Goal: Task Accomplishment & Management: Complete application form

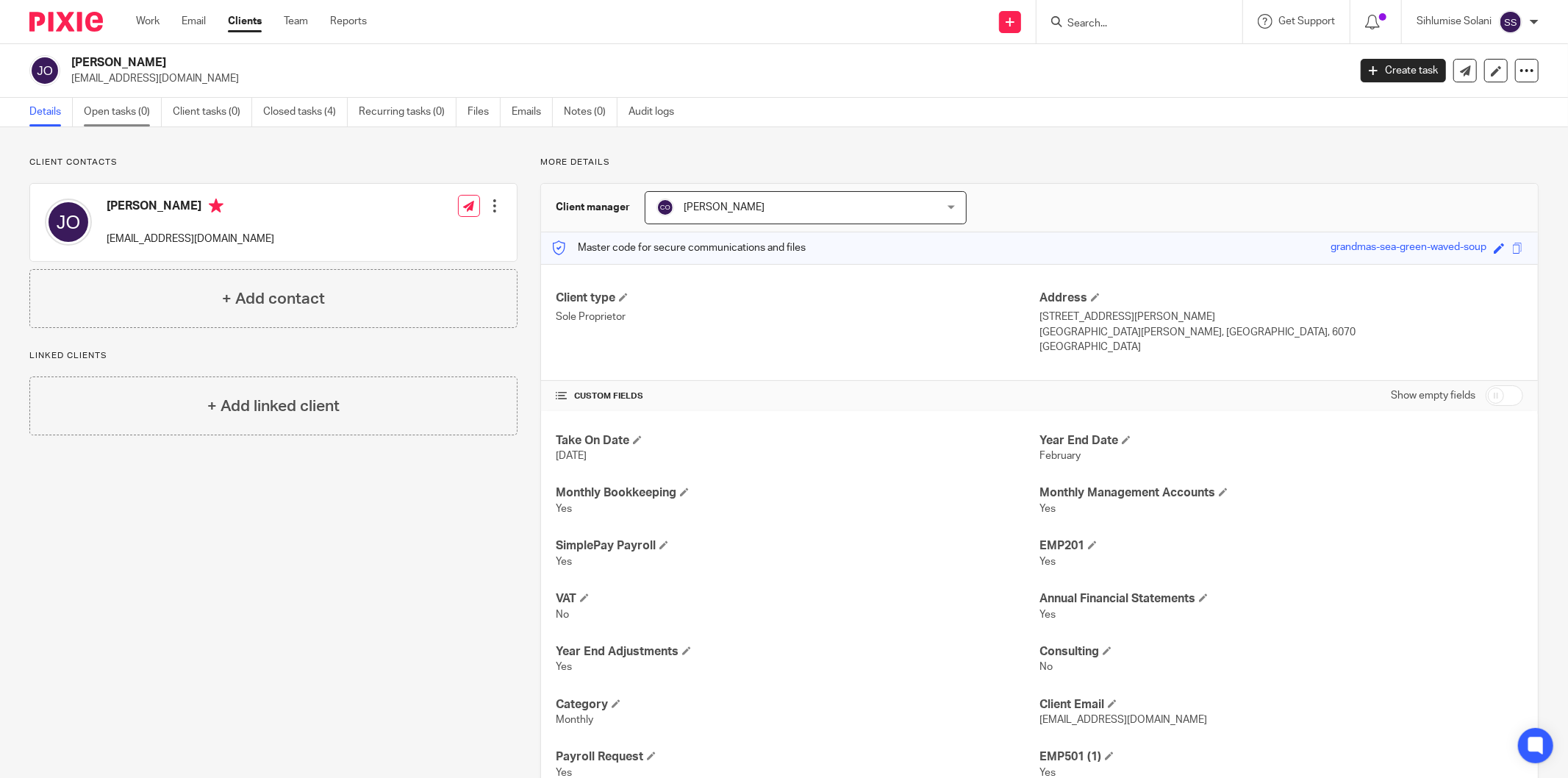
click at [129, 108] on link "Open tasks (0)" at bounding box center [123, 112] width 78 height 29
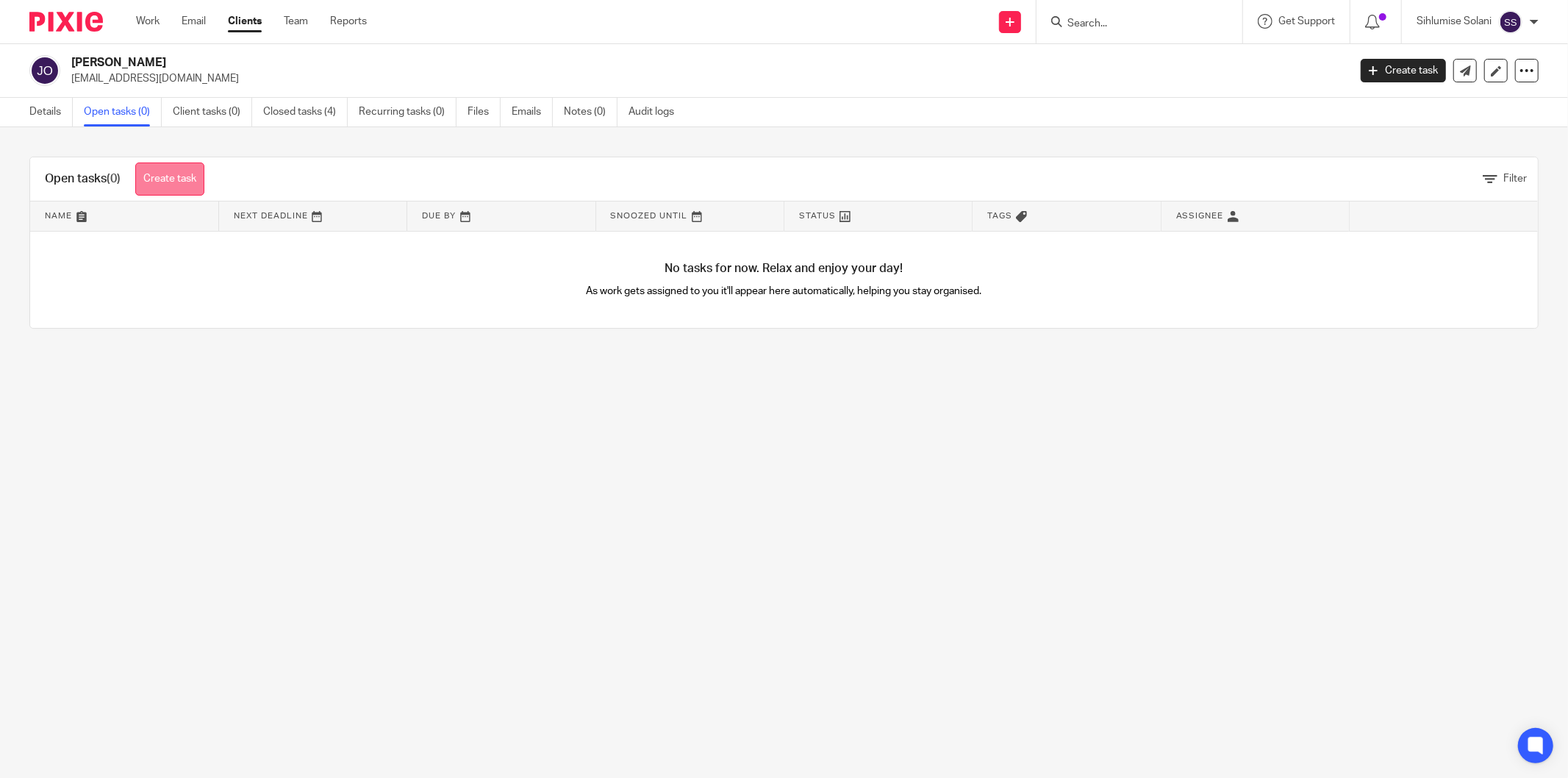
click at [182, 174] on link "Create task" at bounding box center [170, 179] width 69 height 33
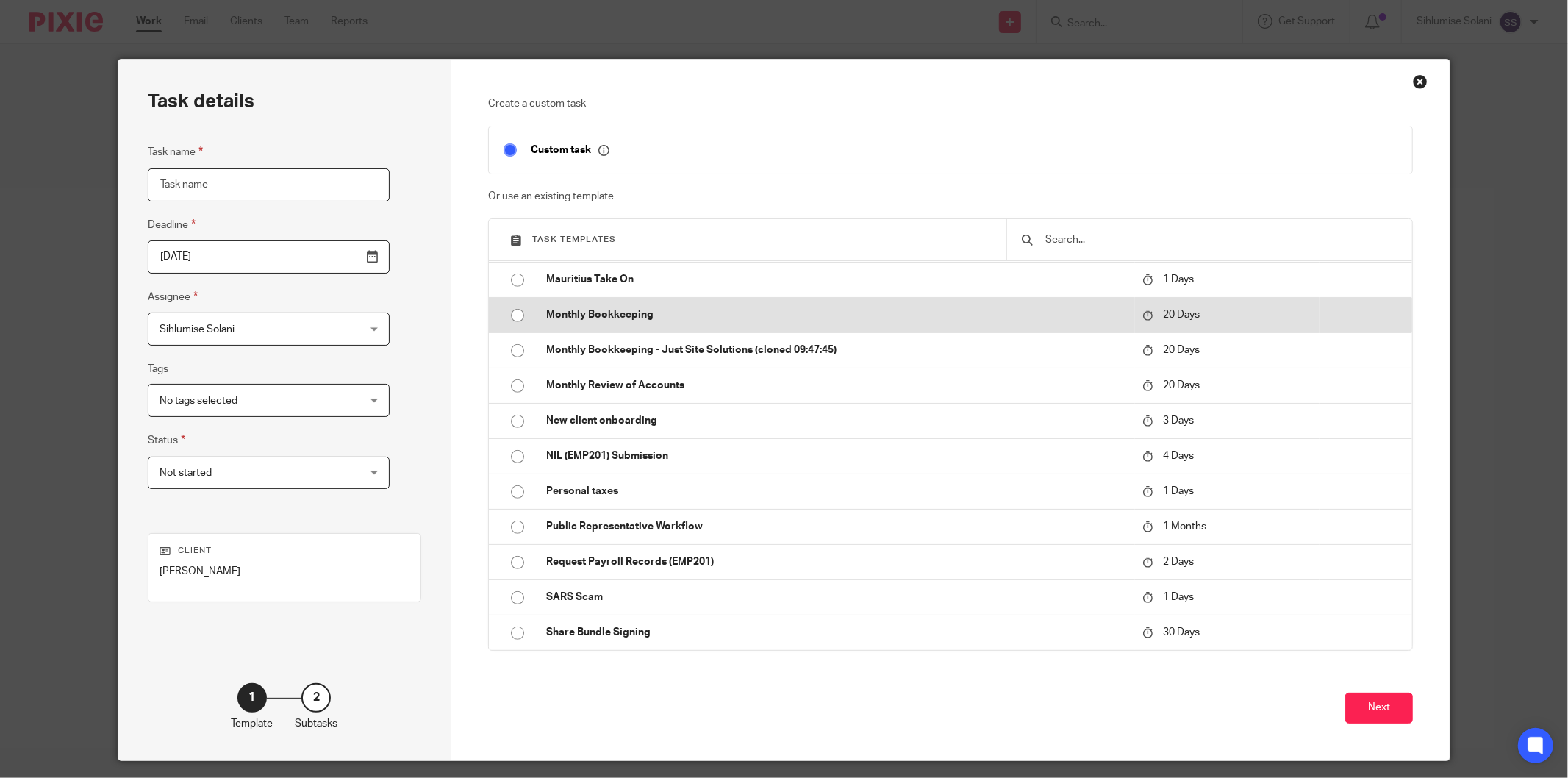
scroll to position [561, 0]
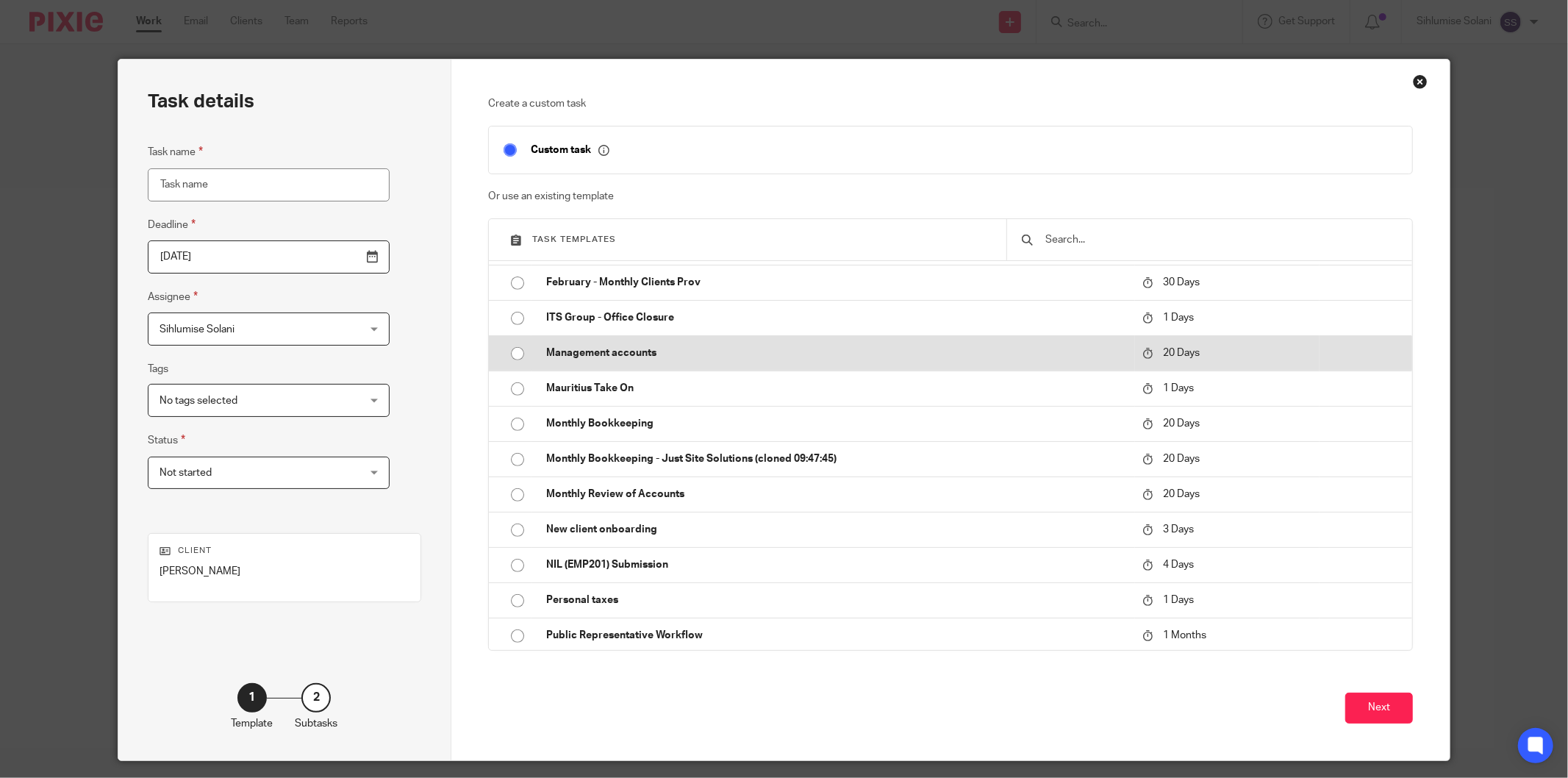
click at [575, 351] on p "Management accounts" at bounding box center [837, 353] width 582 height 15
type input "[DATE]"
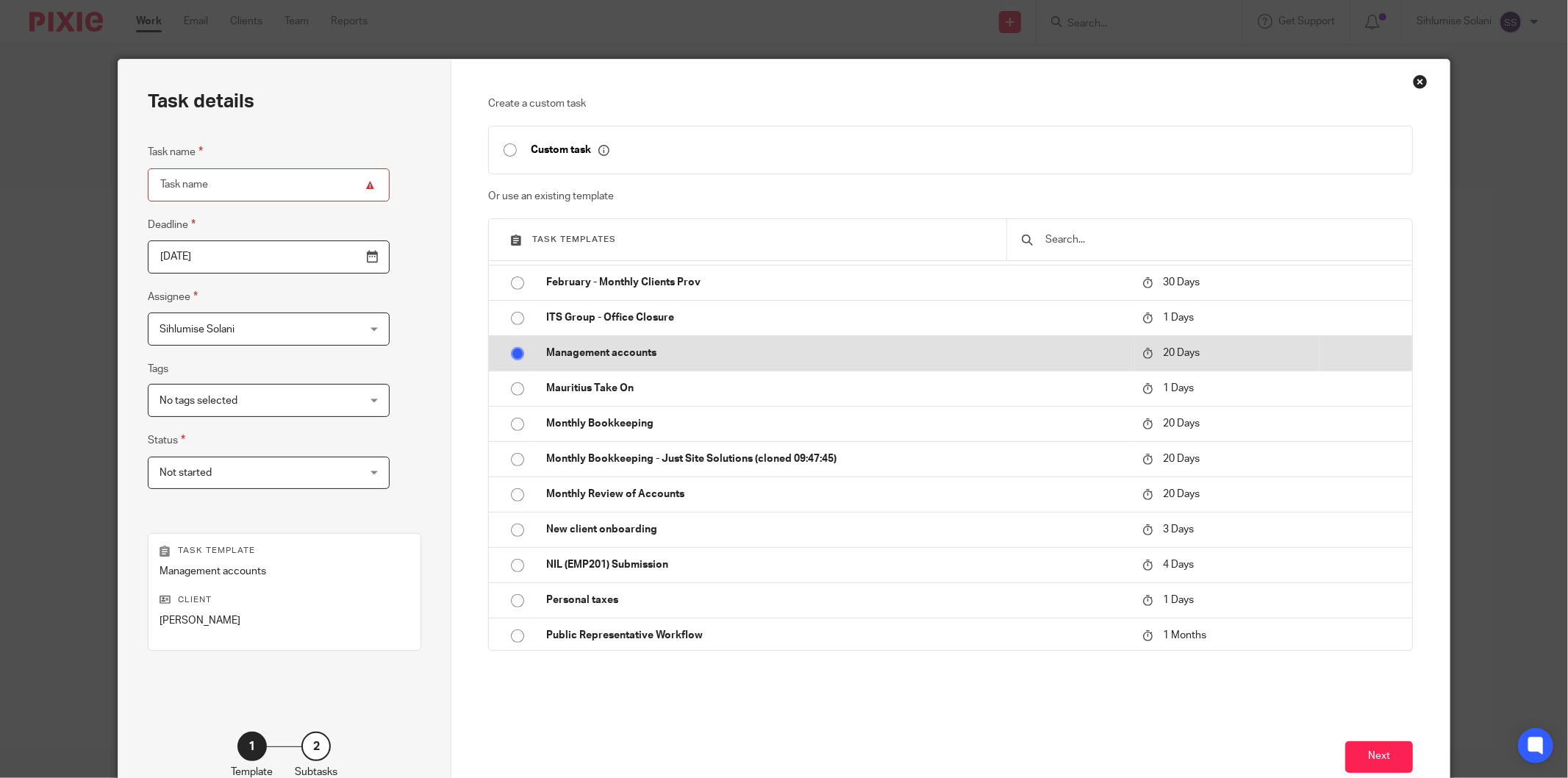
type input "Management accounts"
checkbox input "false"
radio input "true"
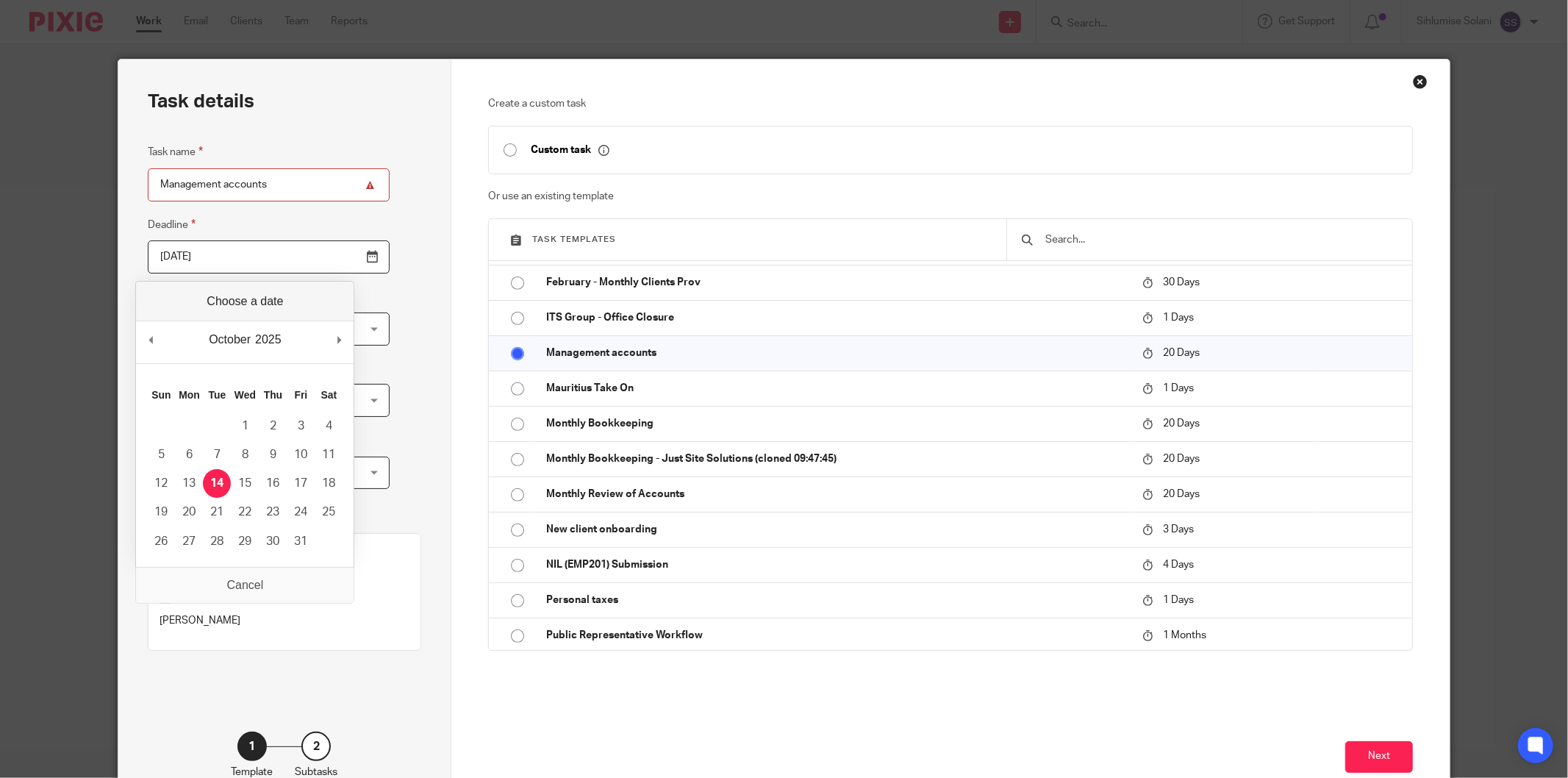
click at [341, 254] on input "[DATE]" at bounding box center [269, 257] width 242 height 33
type input "[DATE]"
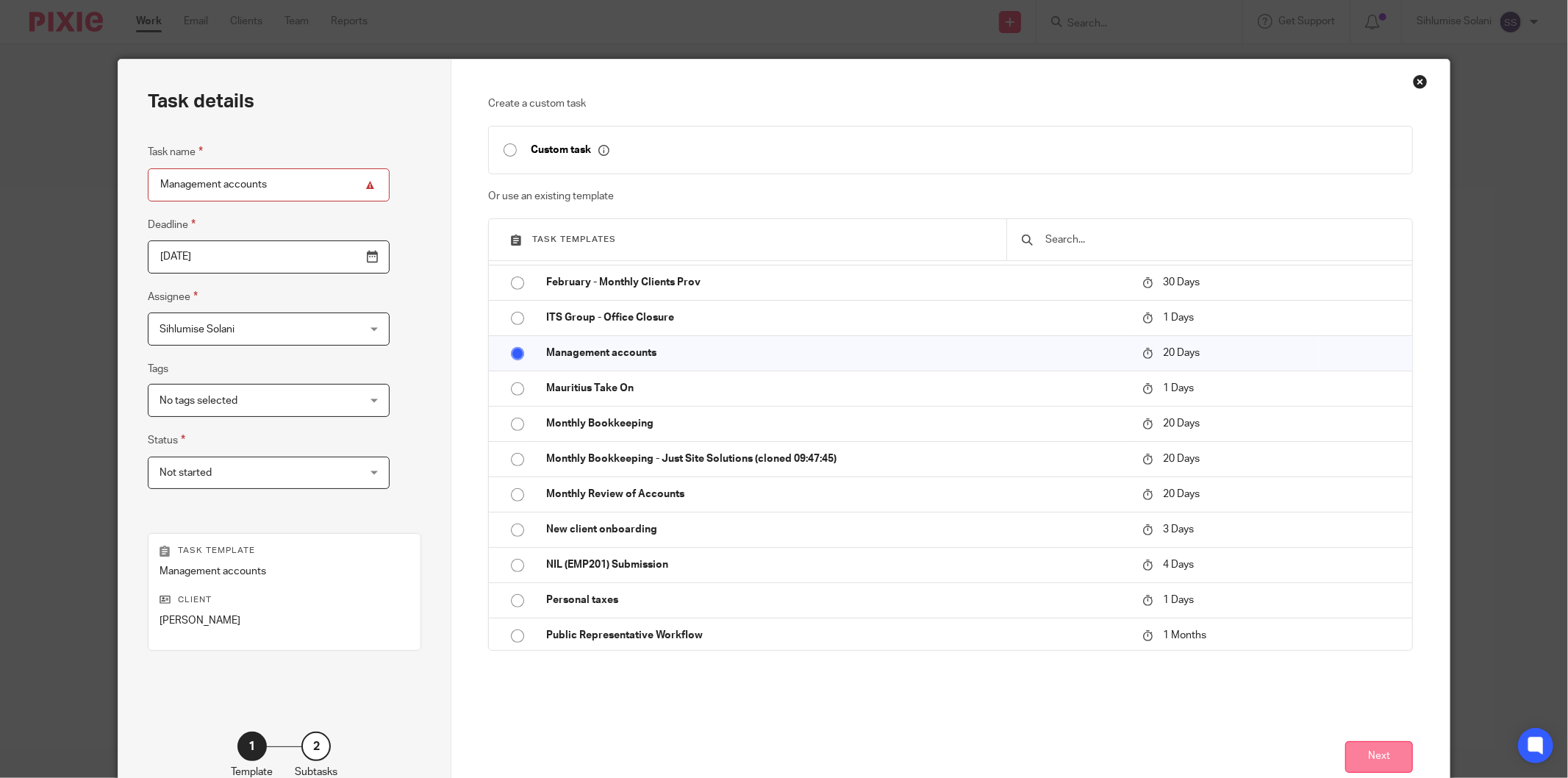
click at [1361, 757] on button "Next" at bounding box center [1379, 757] width 68 height 32
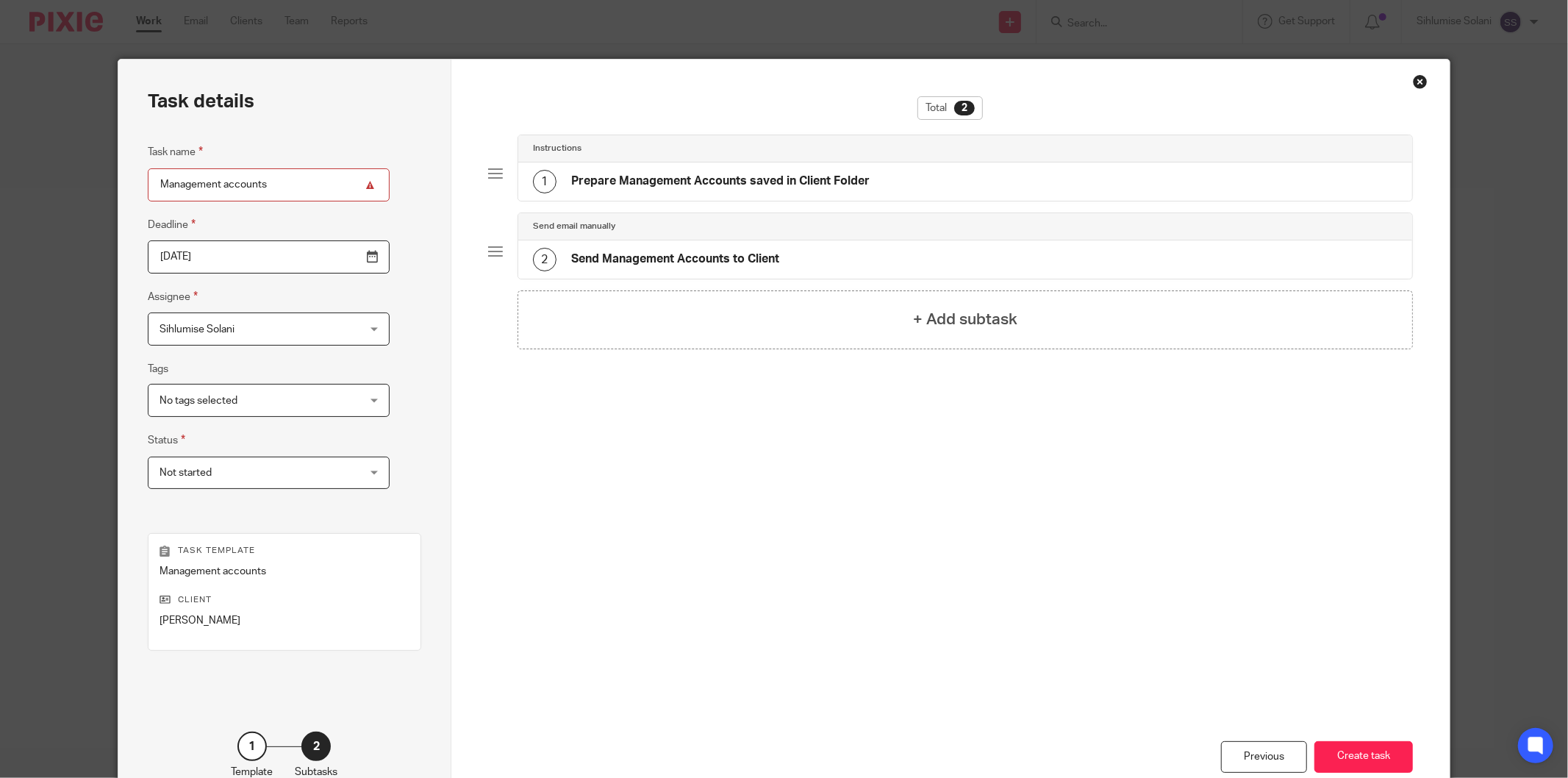
click at [320, 475] on div "Not started Not started" at bounding box center [269, 473] width 242 height 33
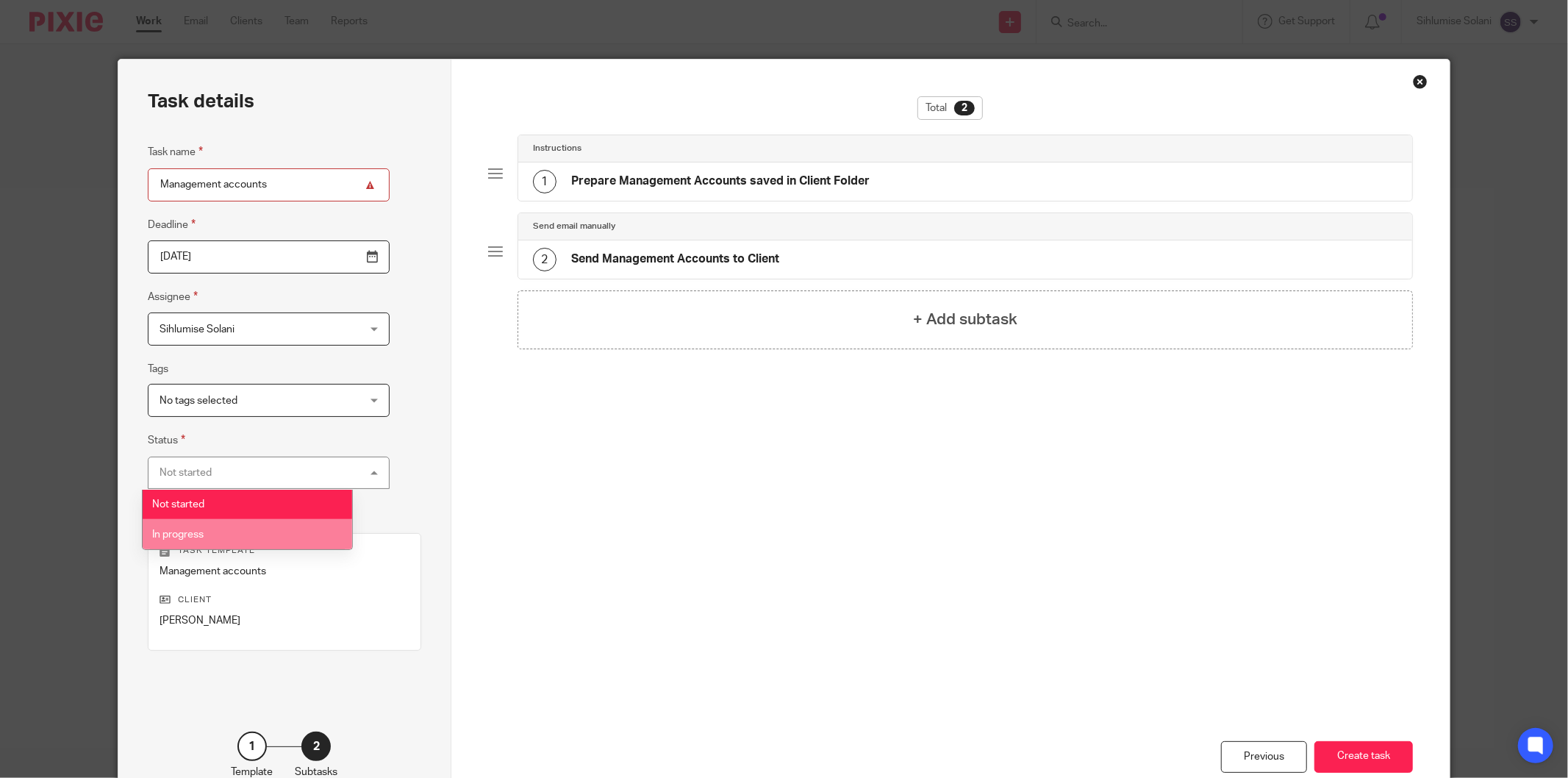
click at [278, 519] on li "In progress" at bounding box center [247, 534] width 210 height 30
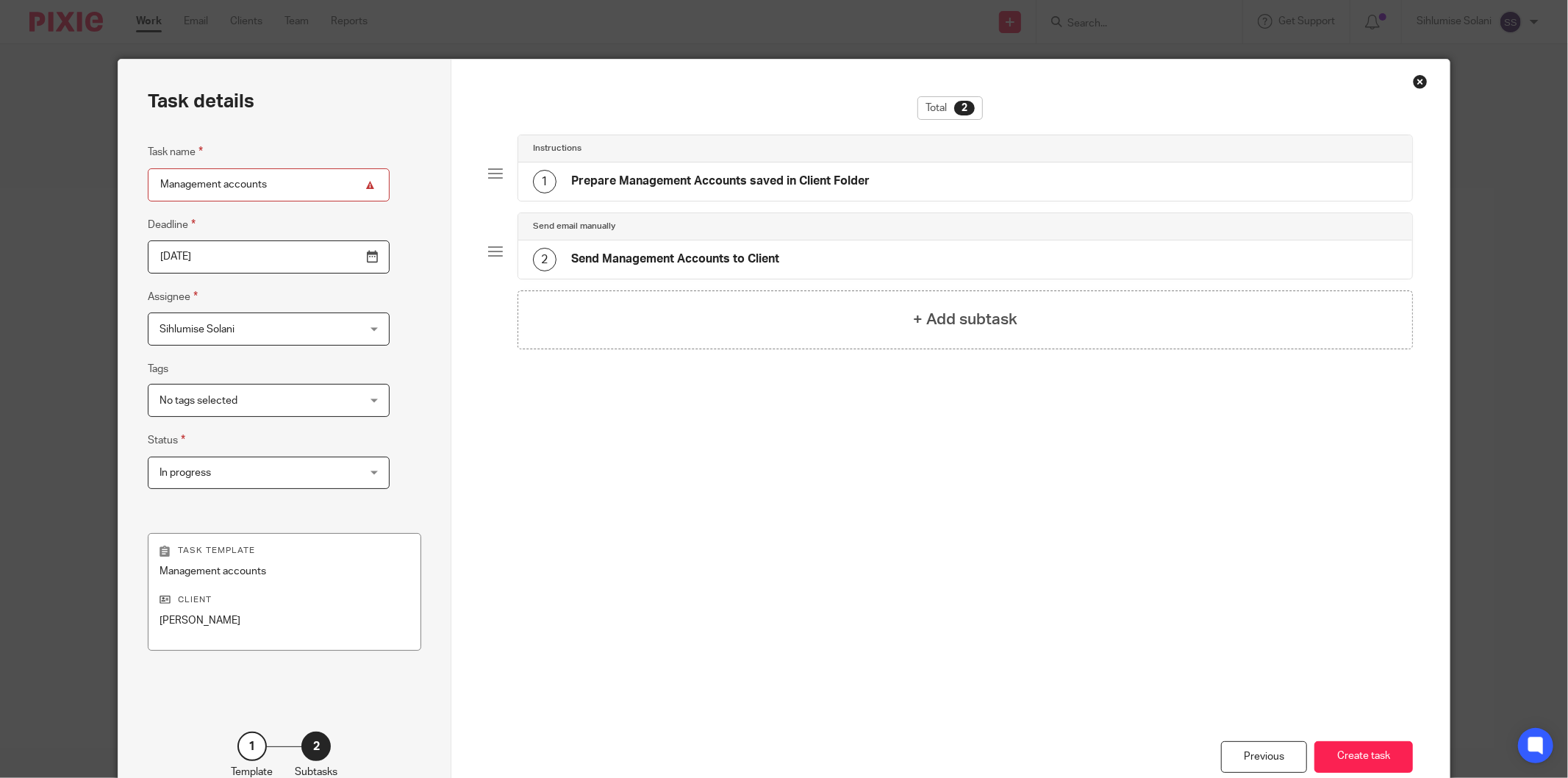
click at [231, 567] on p "Management accounts" at bounding box center [284, 571] width 250 height 15
click at [1381, 755] on button "Create task" at bounding box center [1364, 757] width 98 height 32
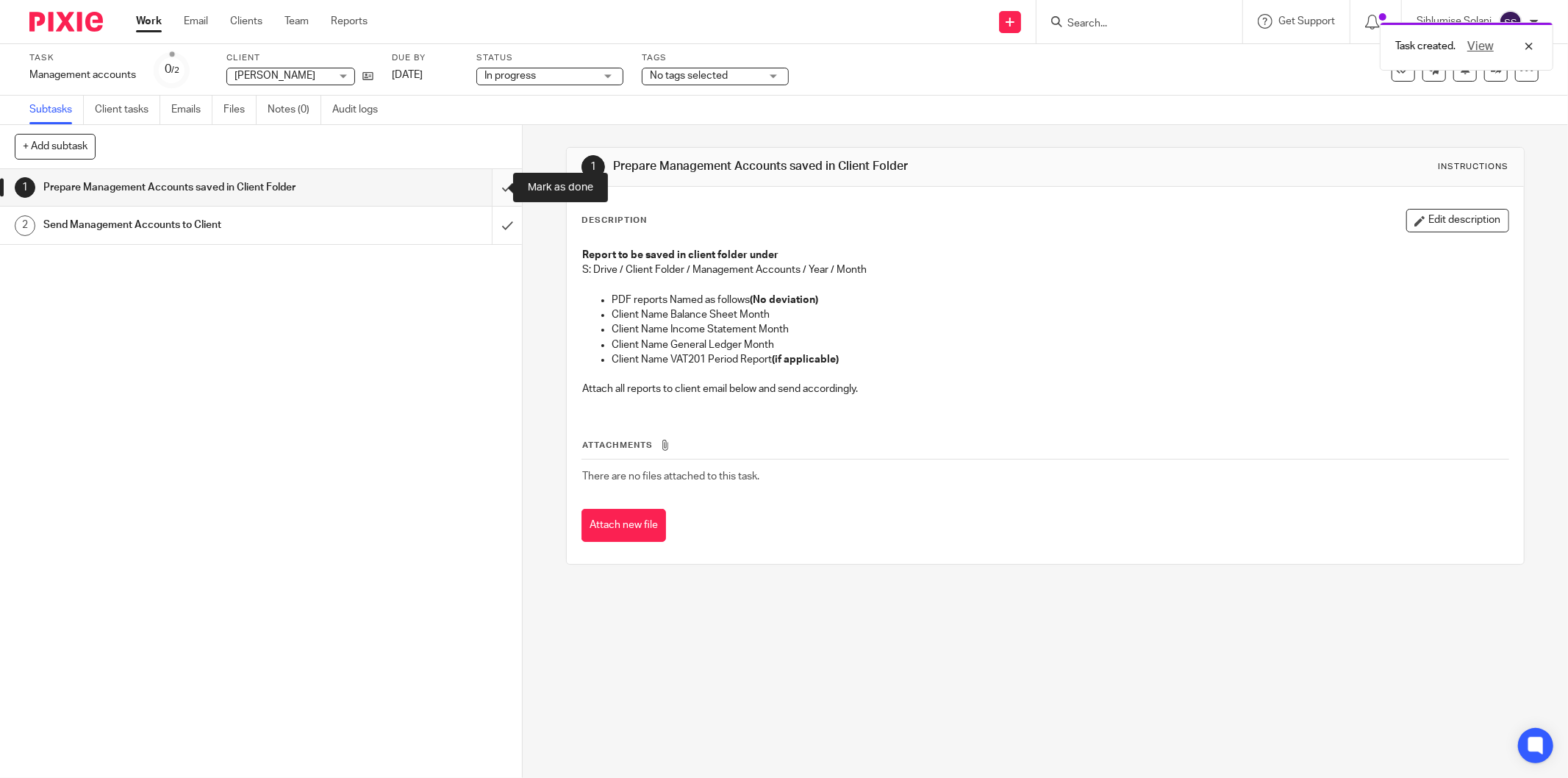
click at [483, 183] on input "submit" at bounding box center [261, 187] width 522 height 37
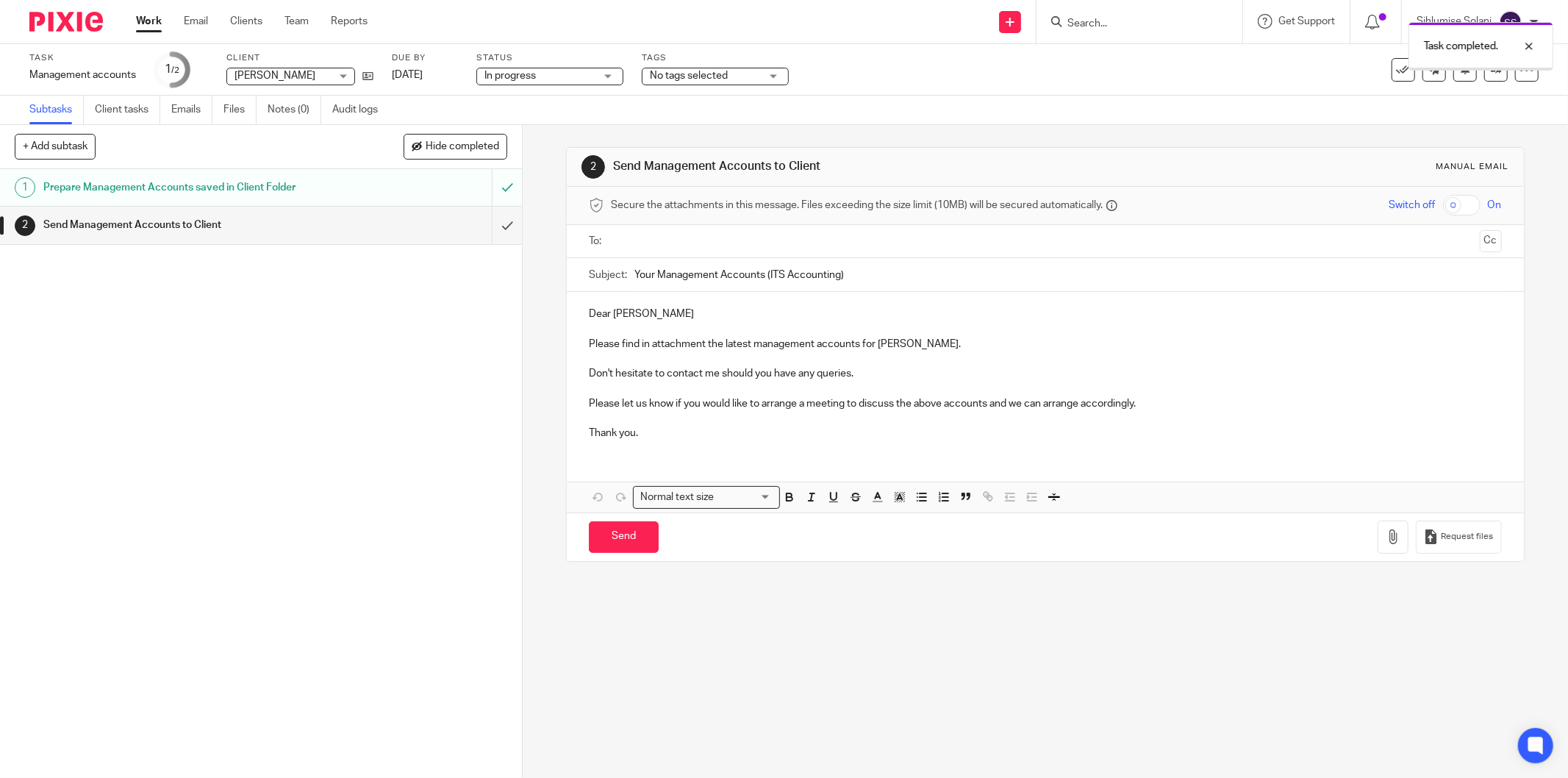
click at [616, 236] on input "text" at bounding box center [1045, 241] width 857 height 17
click at [1480, 241] on button "Cc" at bounding box center [1491, 242] width 22 height 22
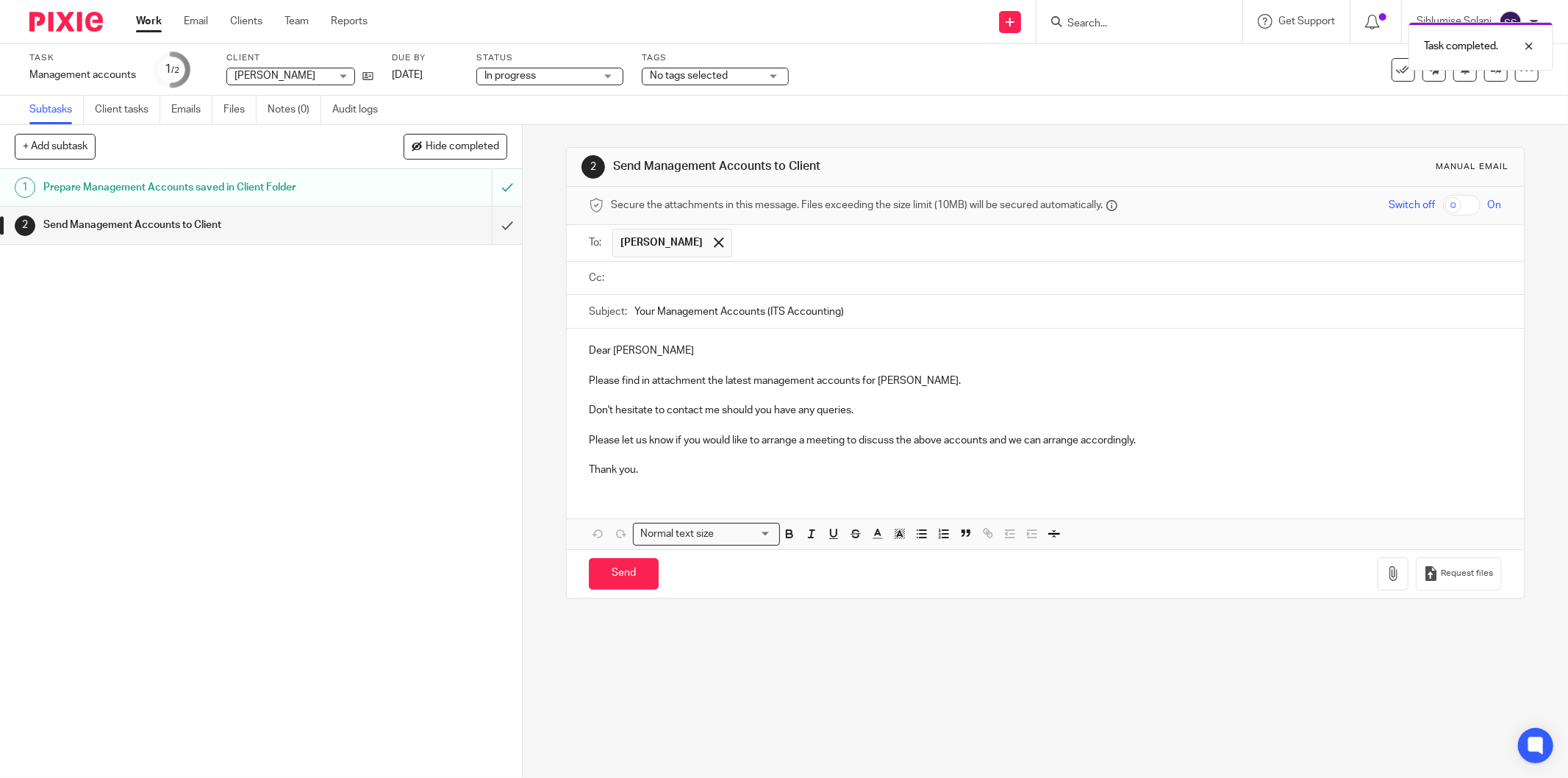
click at [792, 285] on input "text" at bounding box center [1056, 278] width 879 height 17
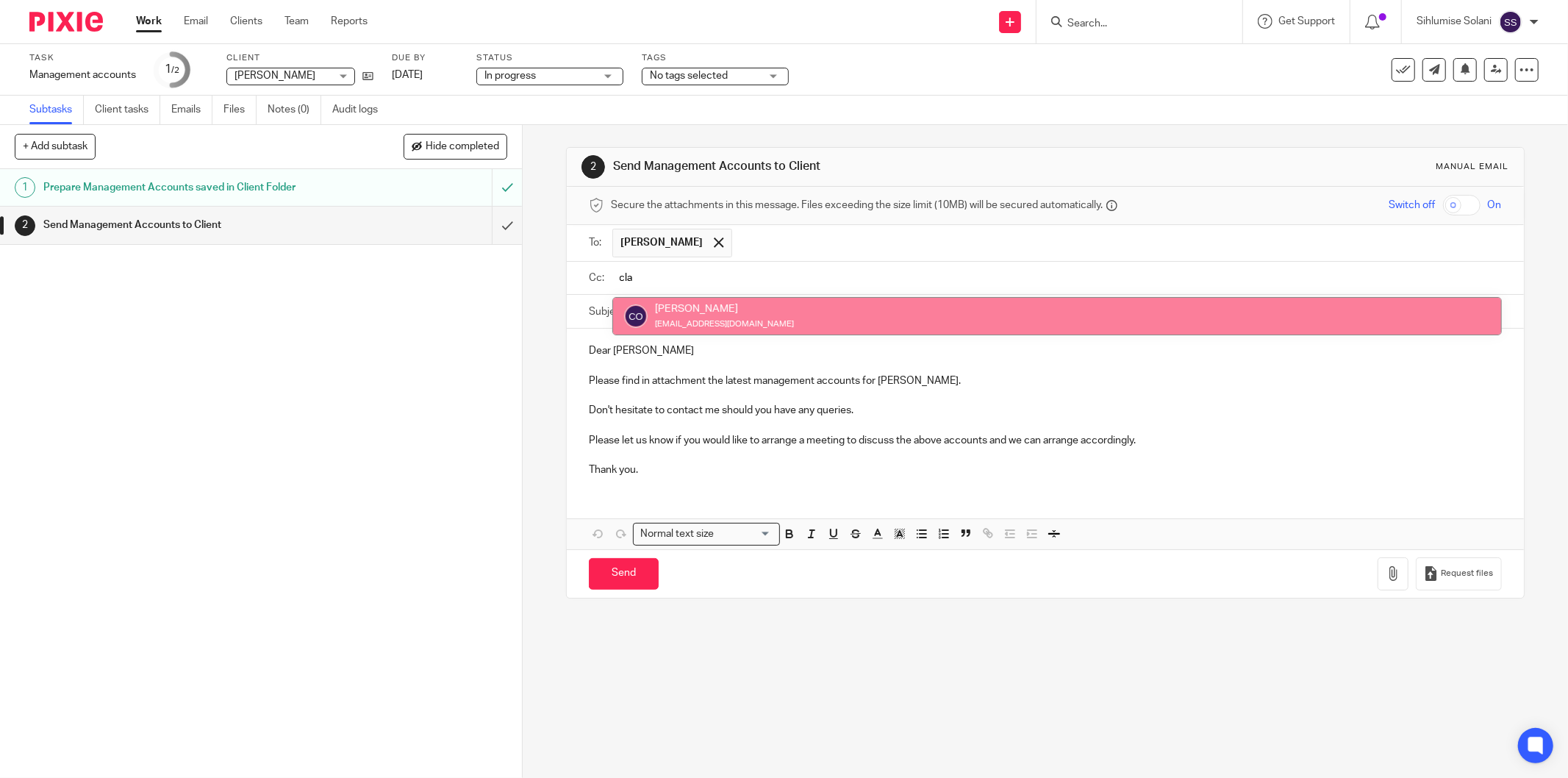
type input "cla"
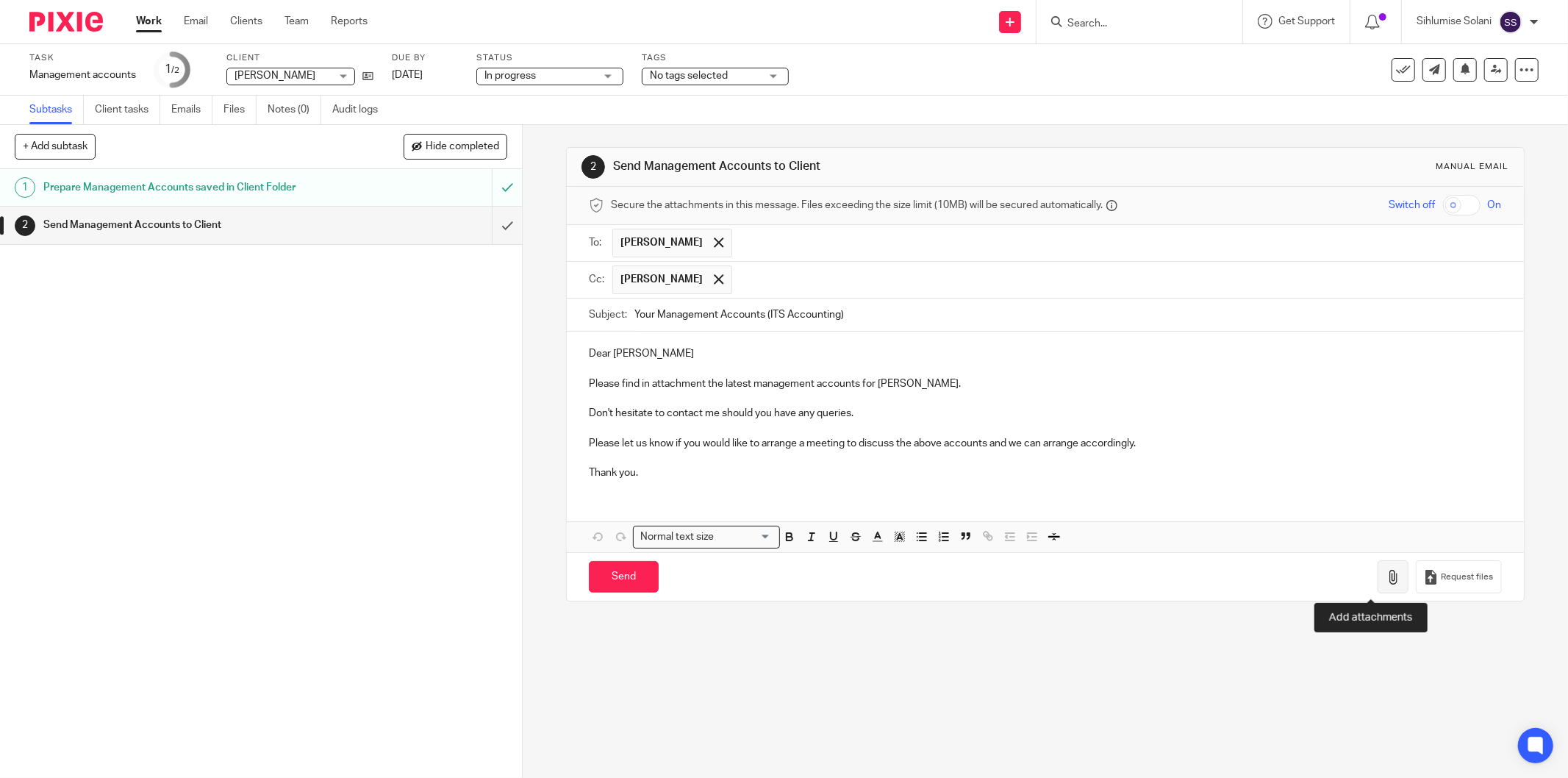
click at [1378, 589] on button "button" at bounding box center [1393, 577] width 31 height 33
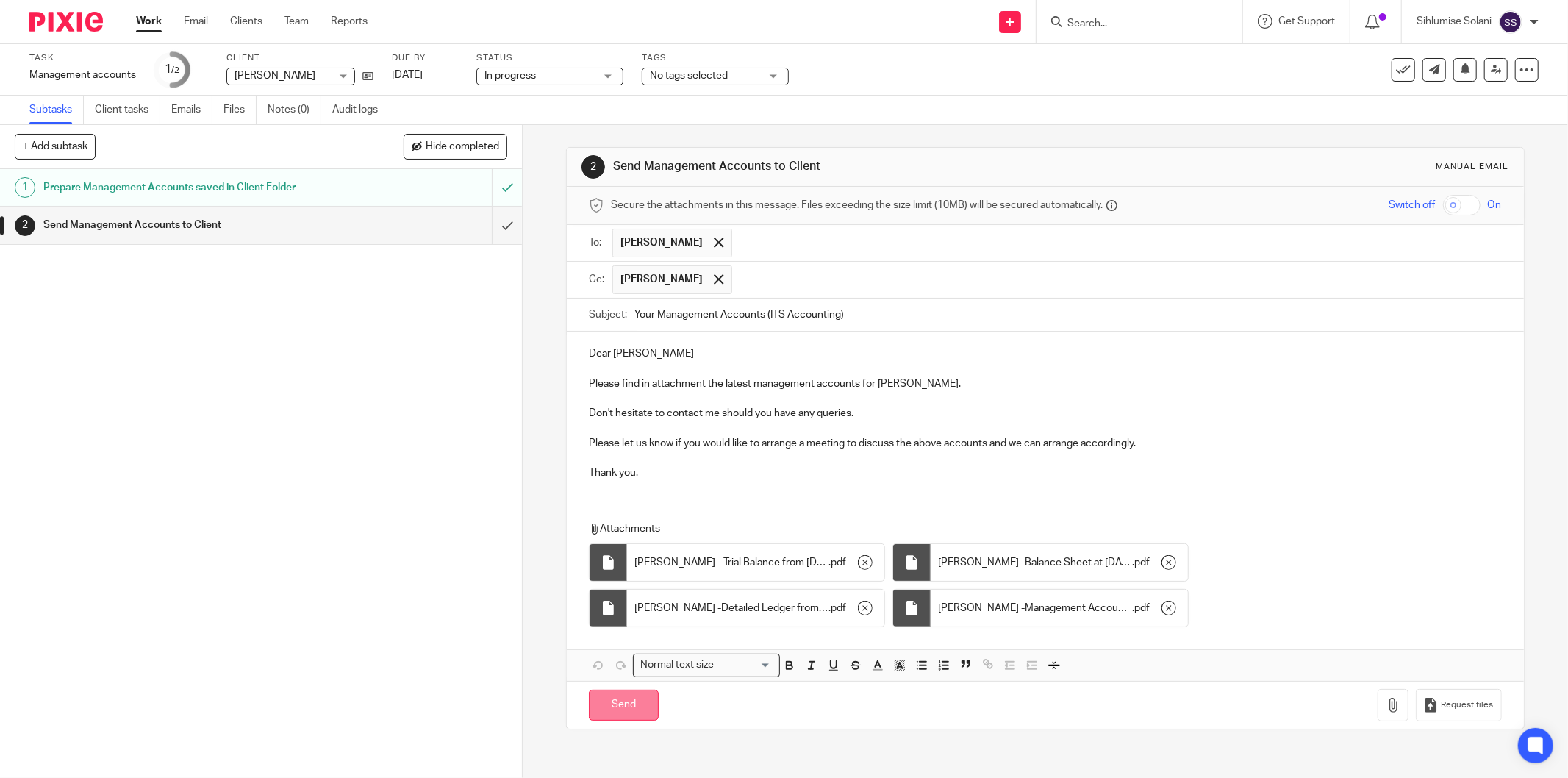
click at [604, 713] on input "Send" at bounding box center [623, 705] width 70 height 32
type input "Sent"
